Goal: Task Accomplishment & Management: Manage account settings

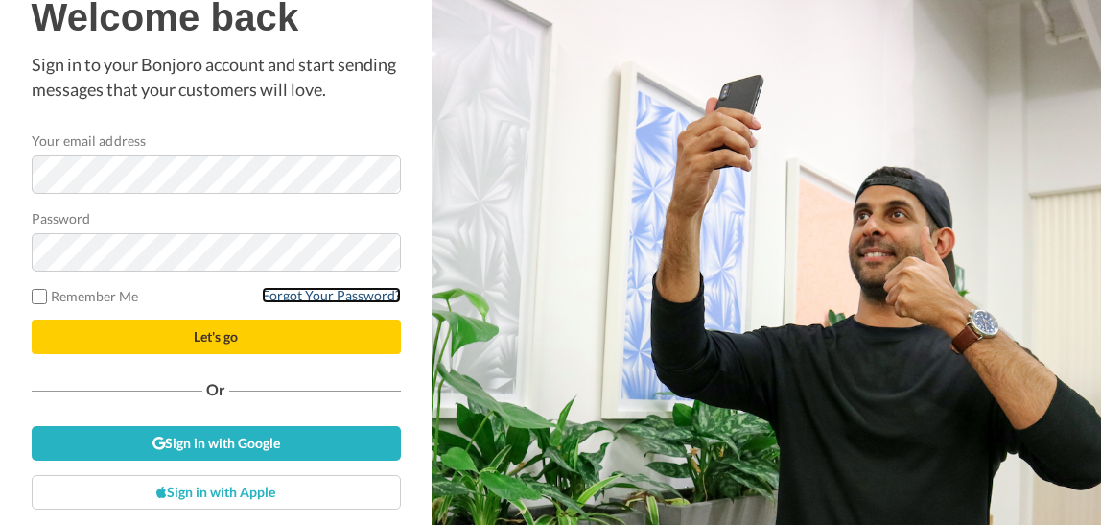
click at [279, 294] on link "Forgot Your Password?" at bounding box center [331, 295] width 139 height 16
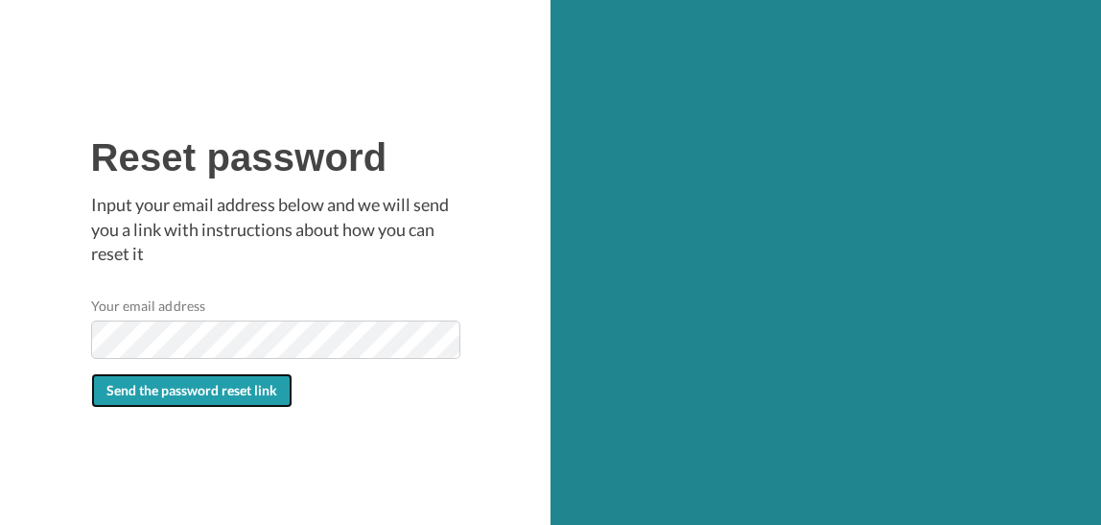
click at [112, 389] on span "Send the password reset link" at bounding box center [191, 390] width 171 height 16
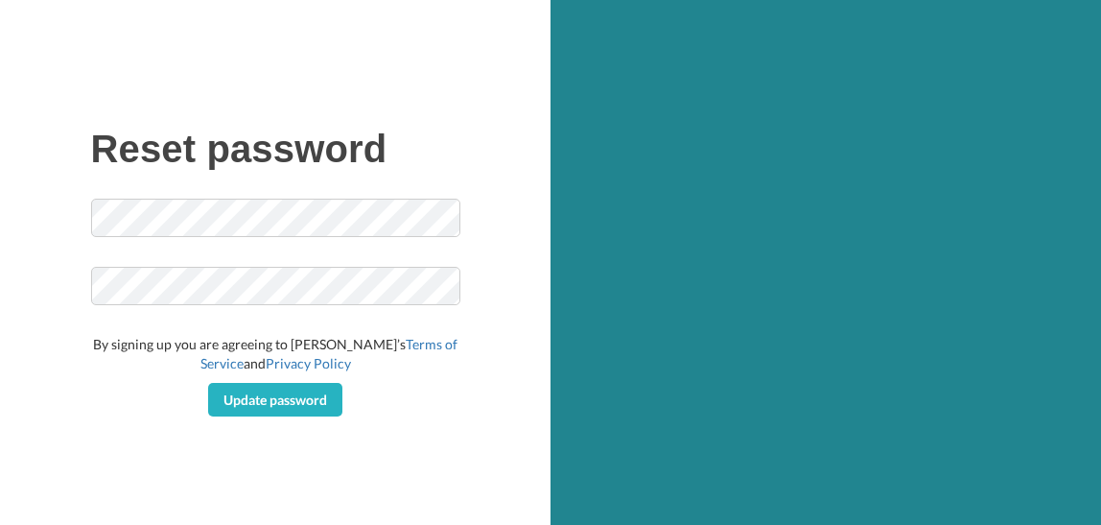
click at [157, 237] on span at bounding box center [275, 247] width 369 height 20
click at [296, 400] on span "Update password" at bounding box center [276, 399] width 104 height 16
